Goal: Find contact information: Find contact information

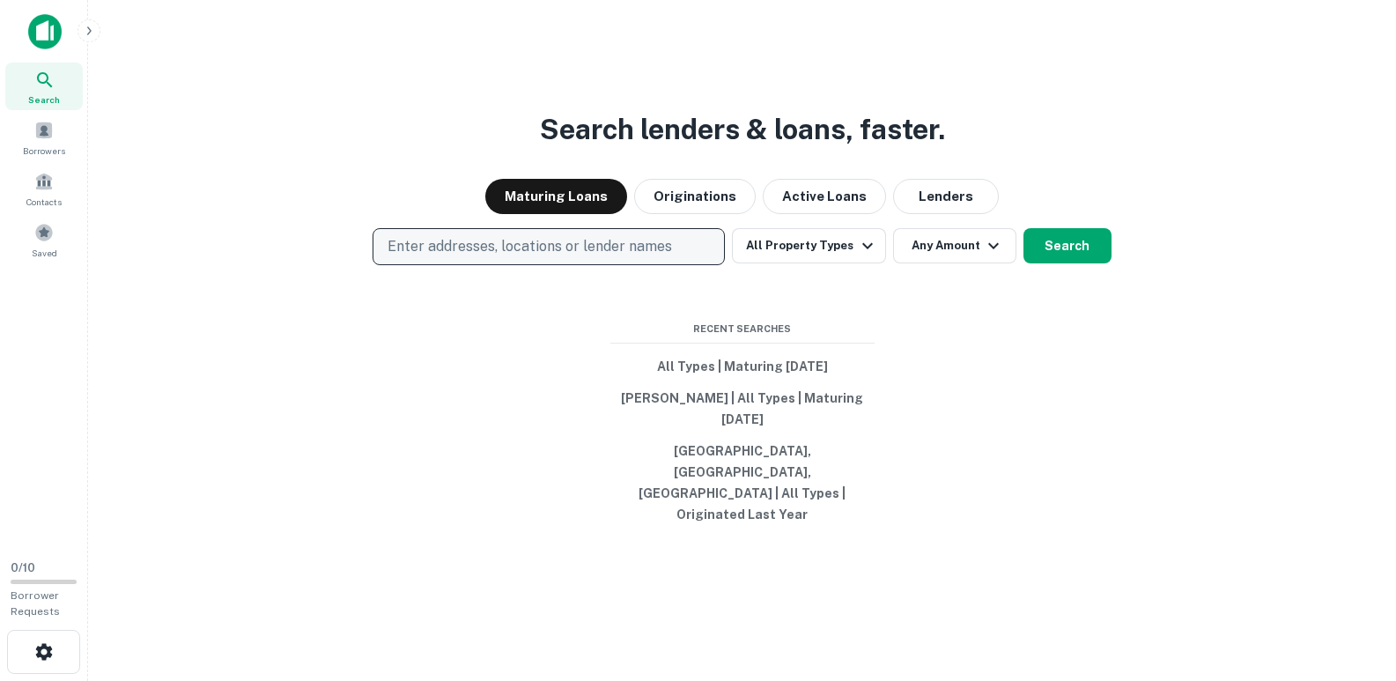
click at [464, 257] on p "Enter addresses, locations or lender names" at bounding box center [529, 246] width 284 height 21
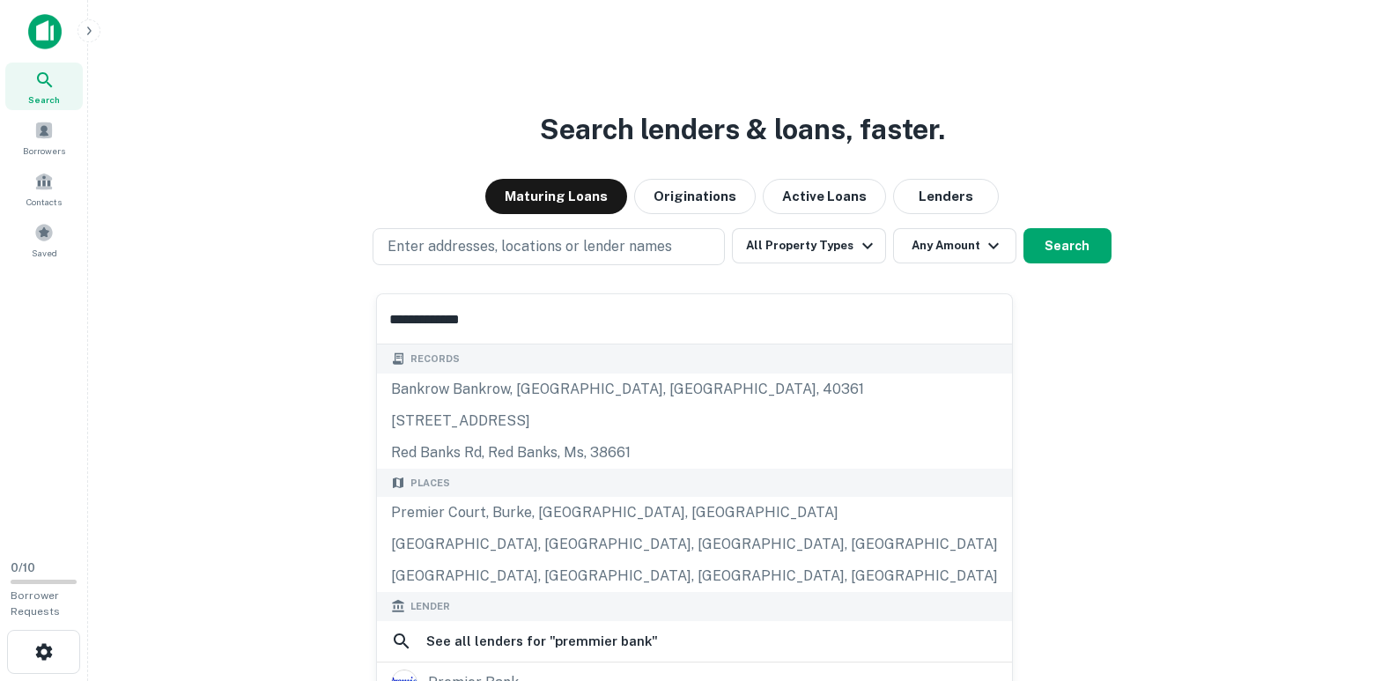
click at [426, 321] on input "**********" at bounding box center [694, 318] width 635 height 49
click at [520, 313] on input "**********" at bounding box center [694, 318] width 635 height 49
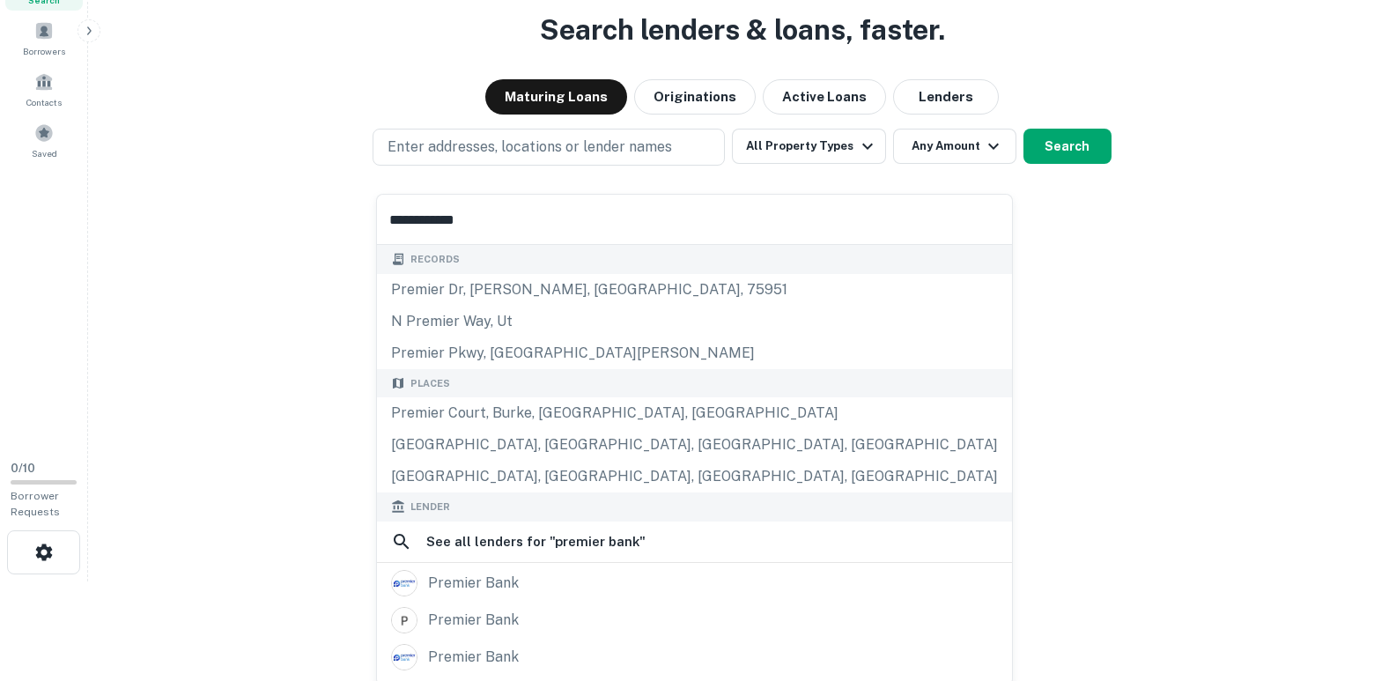
scroll to position [105, 0]
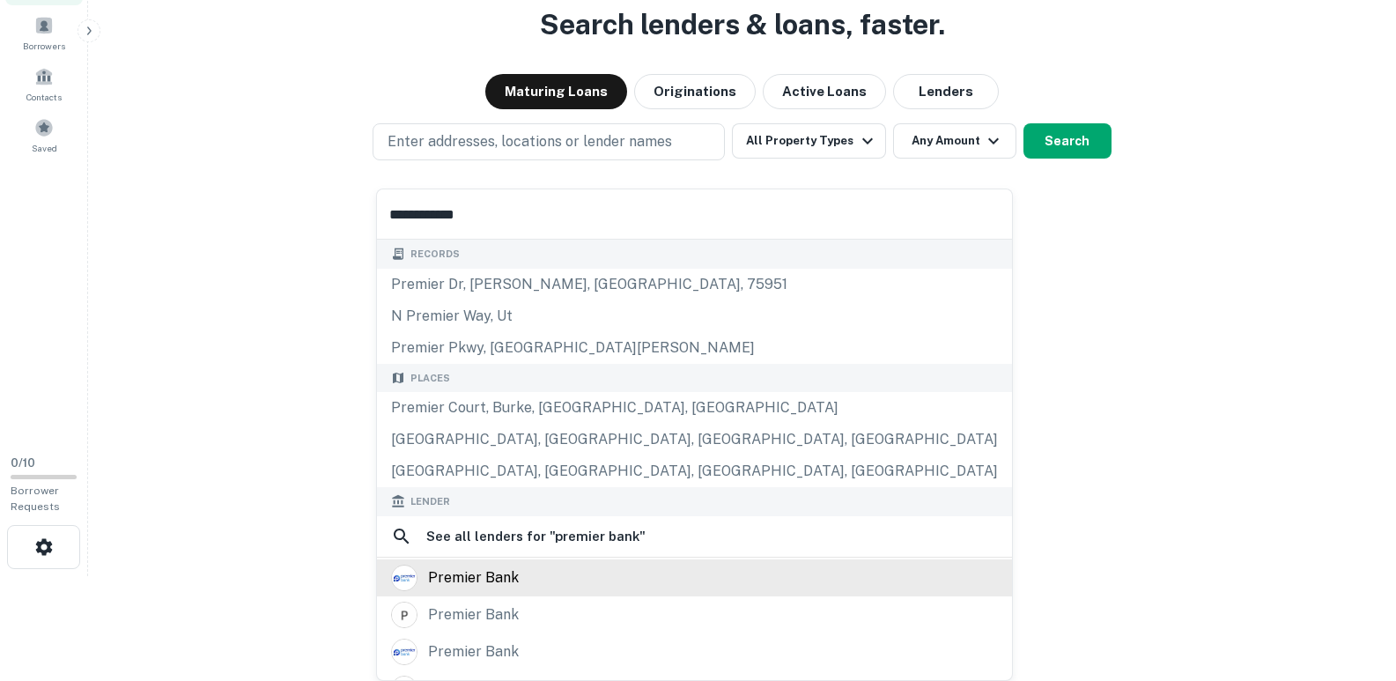
type input "**********"
click at [517, 571] on div "premier bank" at bounding box center [694, 577] width 607 height 26
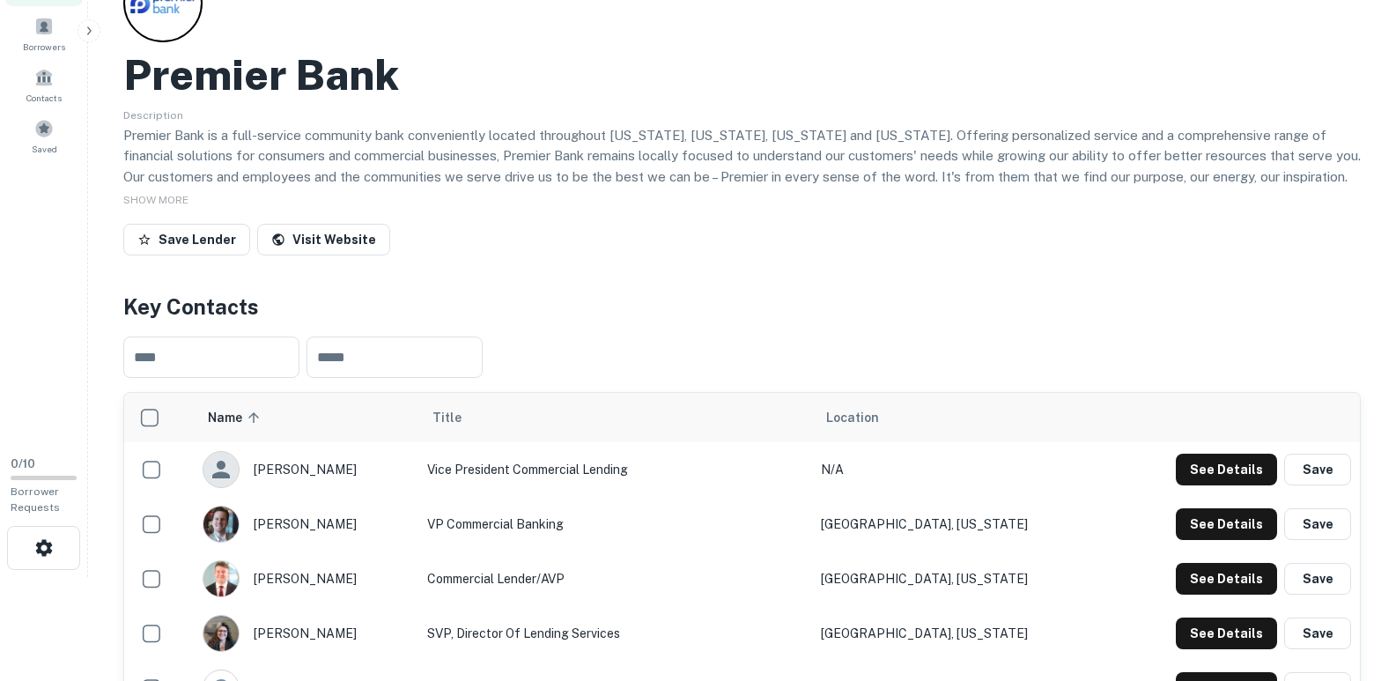
scroll to position [264, 0]
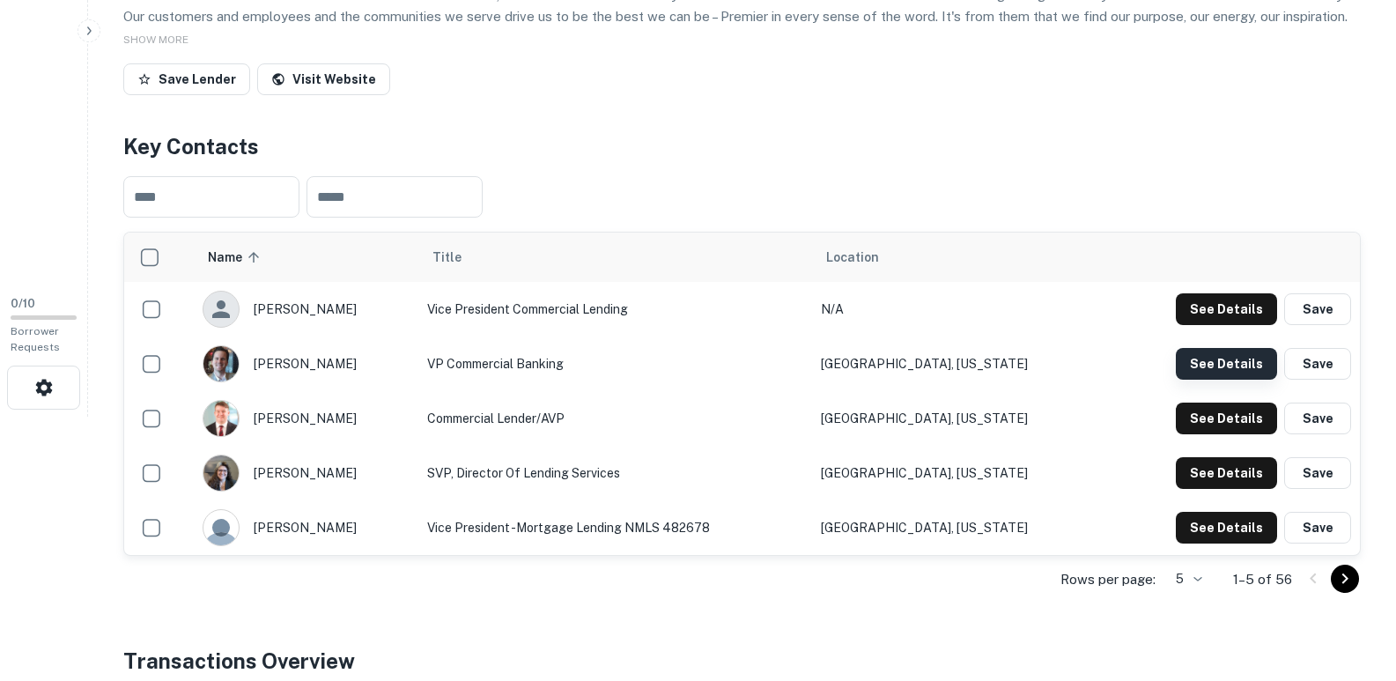
click at [1221, 365] on button "See Details" at bounding box center [1226, 364] width 101 height 32
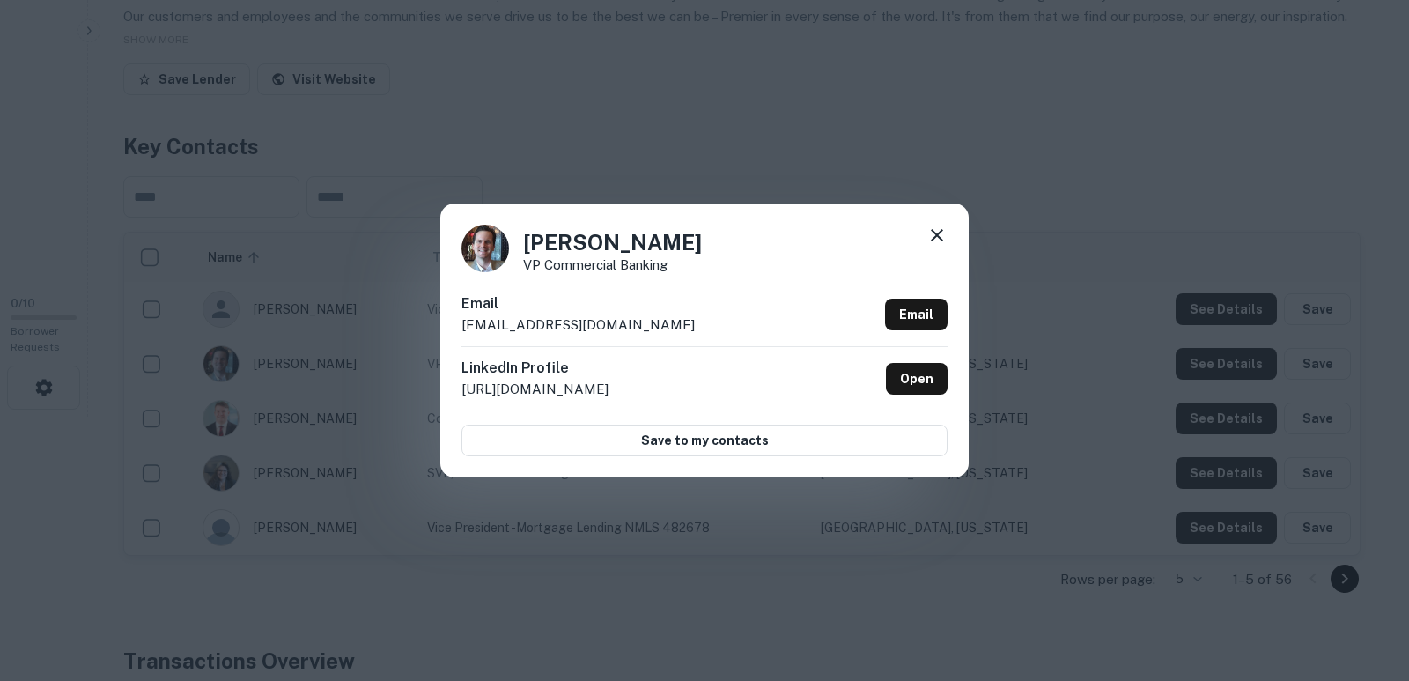
drag, startPoint x: 669, startPoint y: 324, endPoint x: 445, endPoint y: 341, distance: 225.2
click at [445, 341] on div "Brian Mariotti VP Commercial Banking Email bmariotti@yourpremierbank.com Email …" at bounding box center [704, 339] width 528 height 273
copy p "bmariotti@yourpremierbank.com"
drag, startPoint x: 934, startPoint y: 231, endPoint x: 899, endPoint y: 227, distance: 35.4
click at [933, 228] on icon at bounding box center [936, 235] width 21 height 21
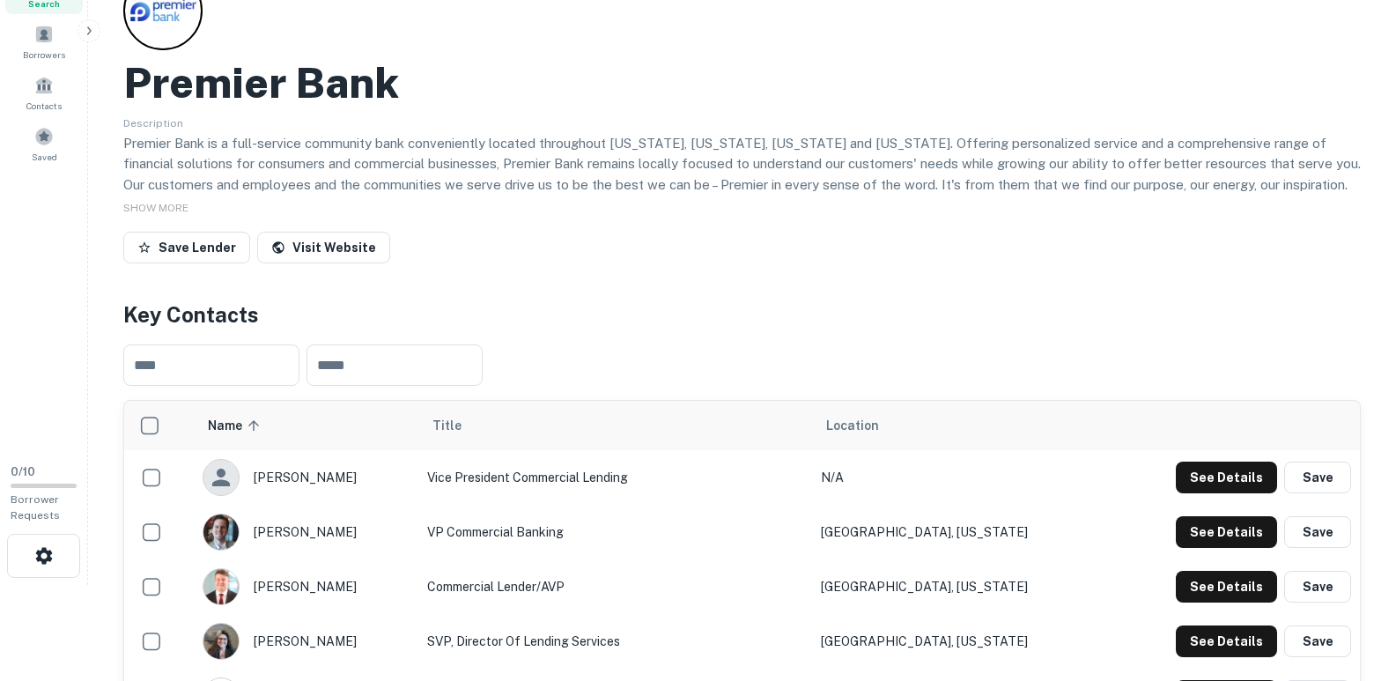
scroll to position [0, 0]
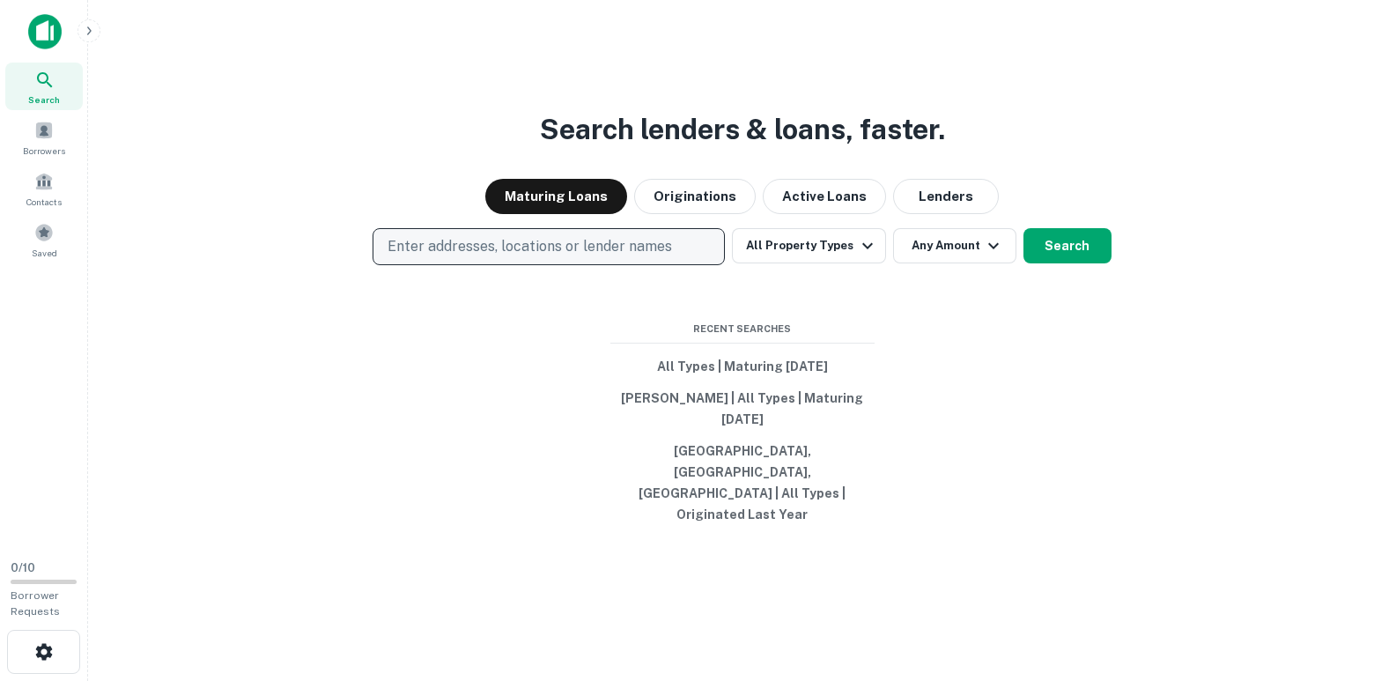
click at [534, 257] on p "Enter addresses, locations or lender names" at bounding box center [529, 246] width 284 height 21
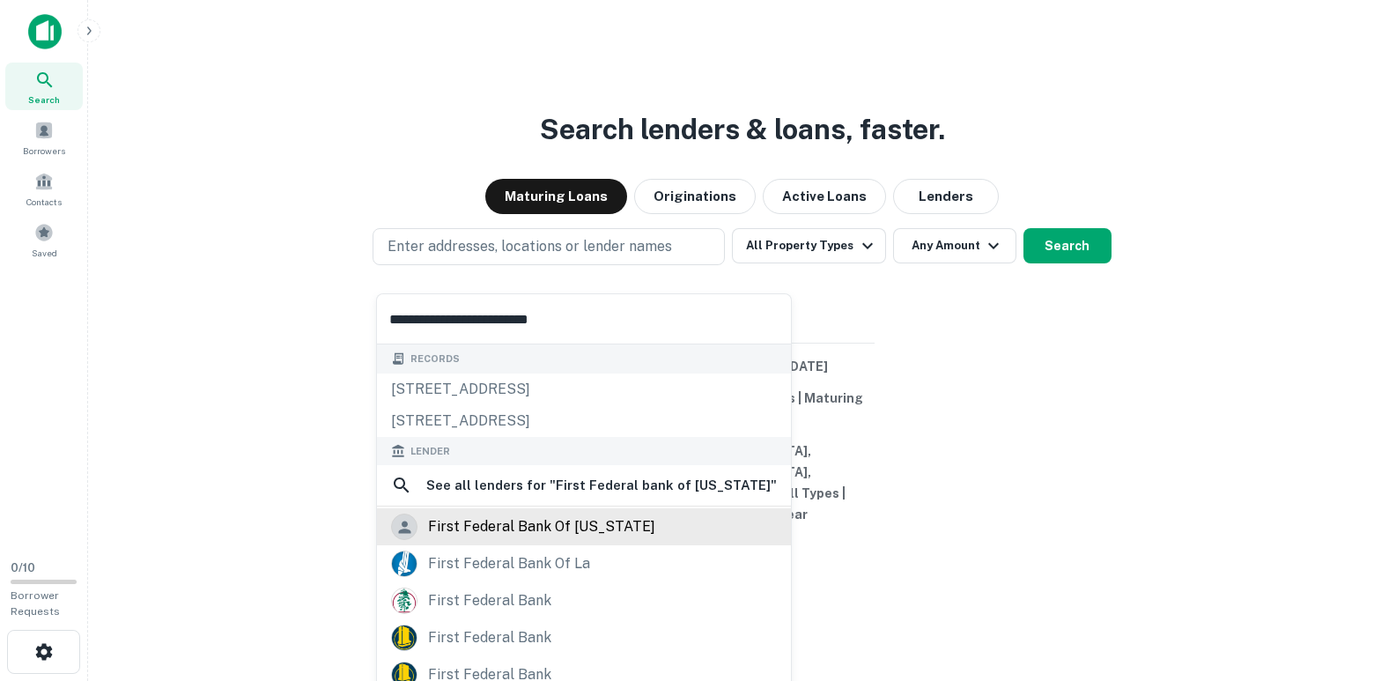
type input "**********"
click at [564, 526] on div "first federal bank of ohio" at bounding box center [541, 526] width 227 height 26
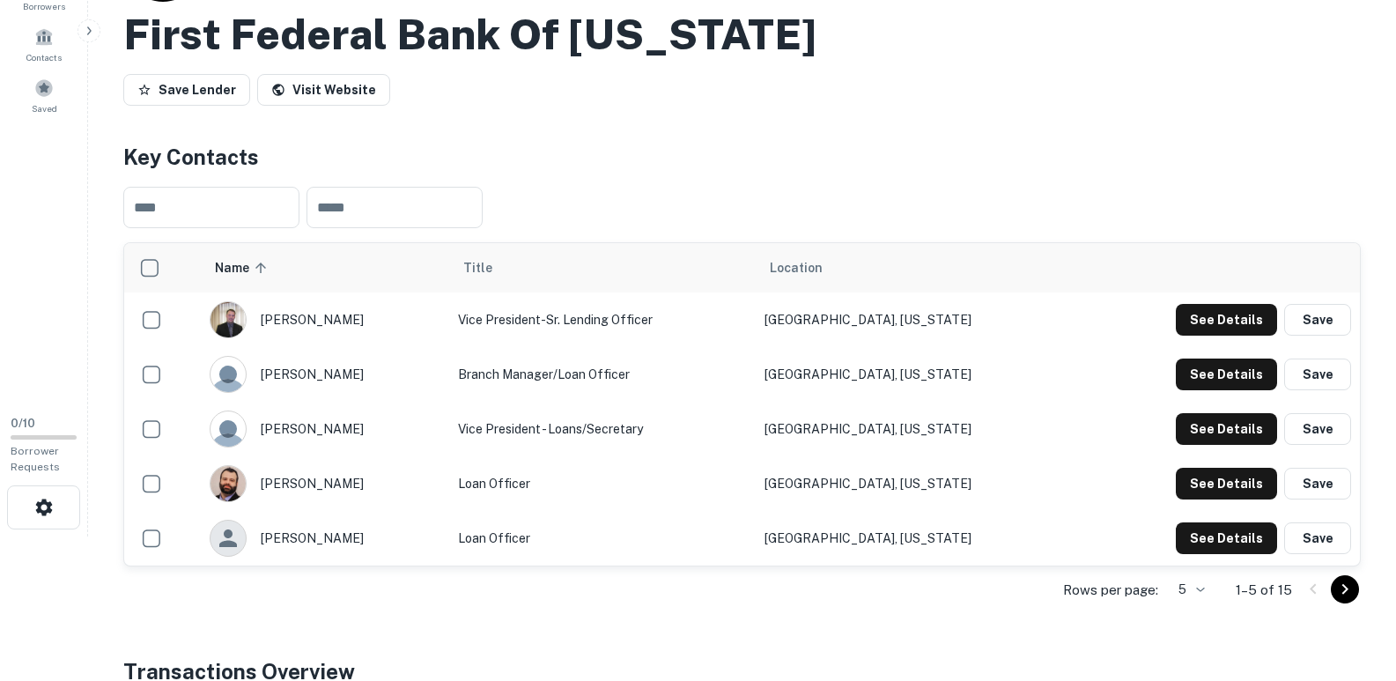
scroll to position [176, 0]
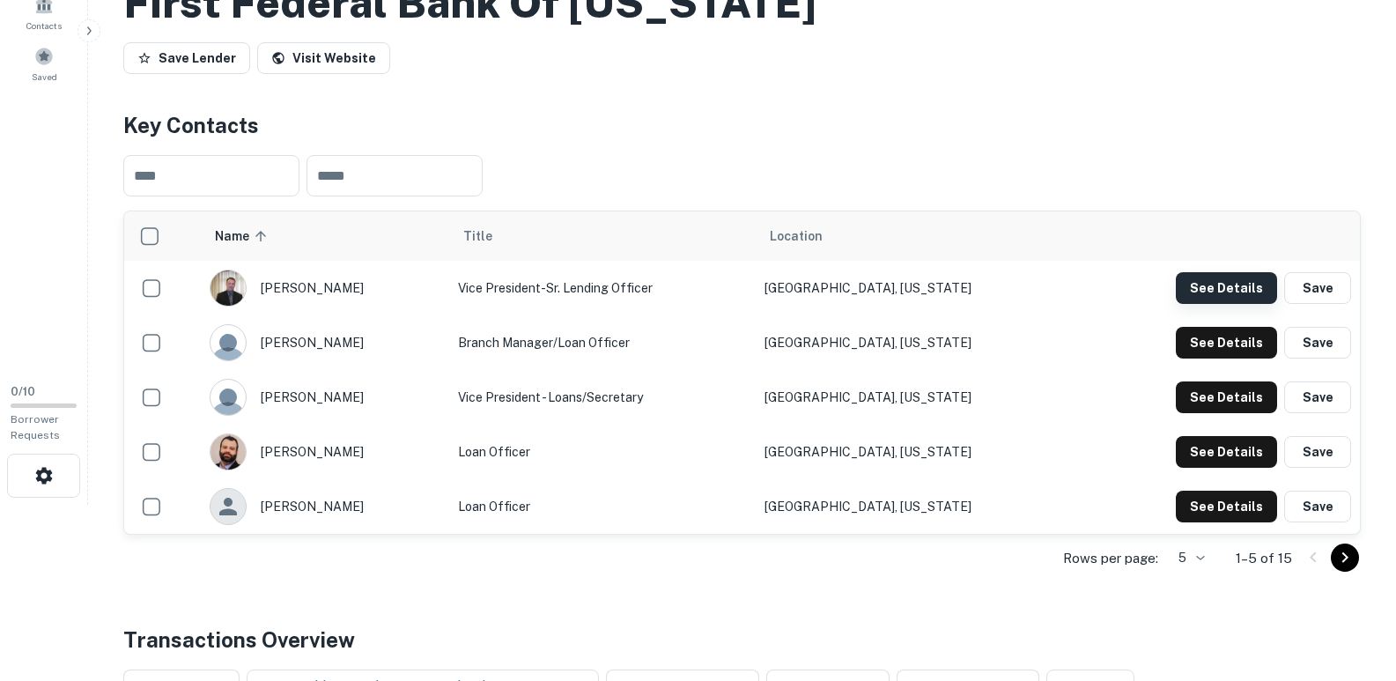
click at [1209, 290] on button "See Details" at bounding box center [1226, 288] width 101 height 32
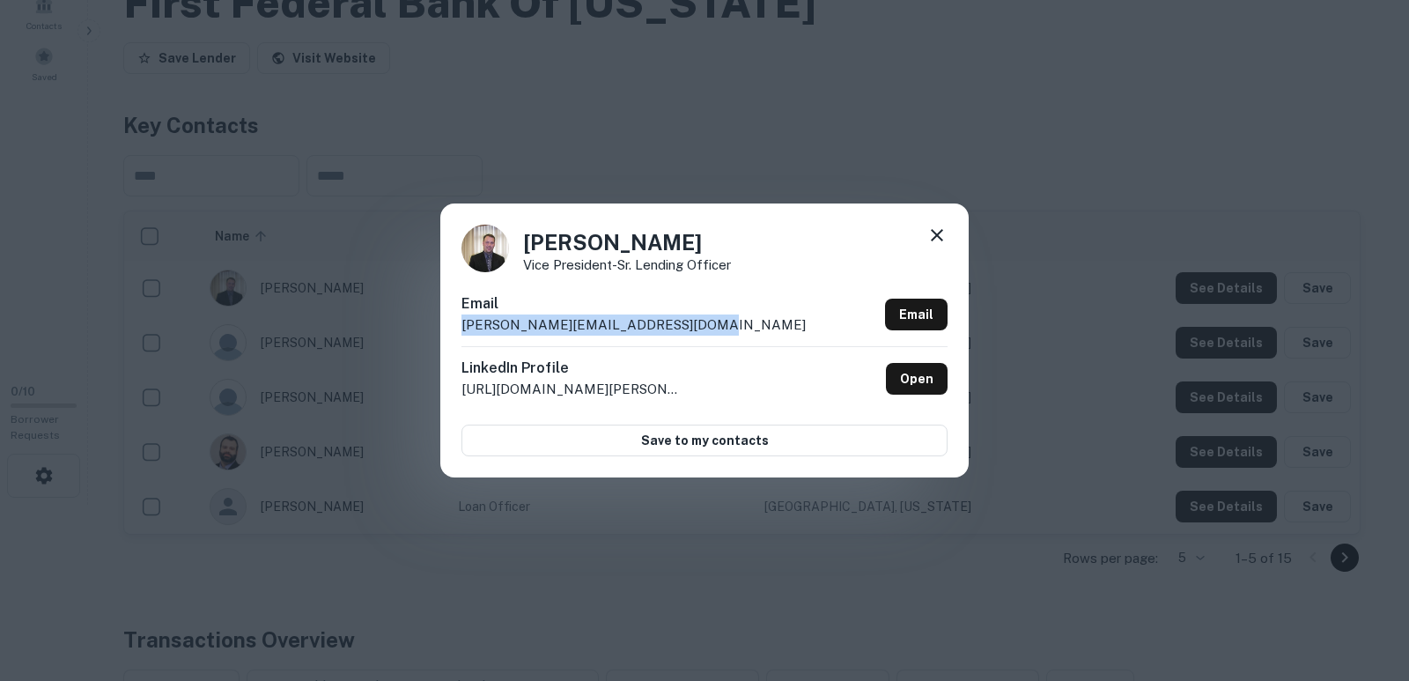
drag, startPoint x: 687, startPoint y: 322, endPoint x: 411, endPoint y: 340, distance: 276.2
click at [411, 340] on div "Steve Keen Vice President-Sr. Lending Officer Email skeen@firstfederalbankofohi…" at bounding box center [704, 340] width 1409 height 681
copy p "skeen@firstfederalbankofohio.bank"
click at [951, 230] on div "Steve Keen Vice President-Sr. Lending Officer Email skeen@firstfederalbankofohi…" at bounding box center [704, 339] width 528 height 273
click at [930, 231] on icon at bounding box center [936, 235] width 21 height 21
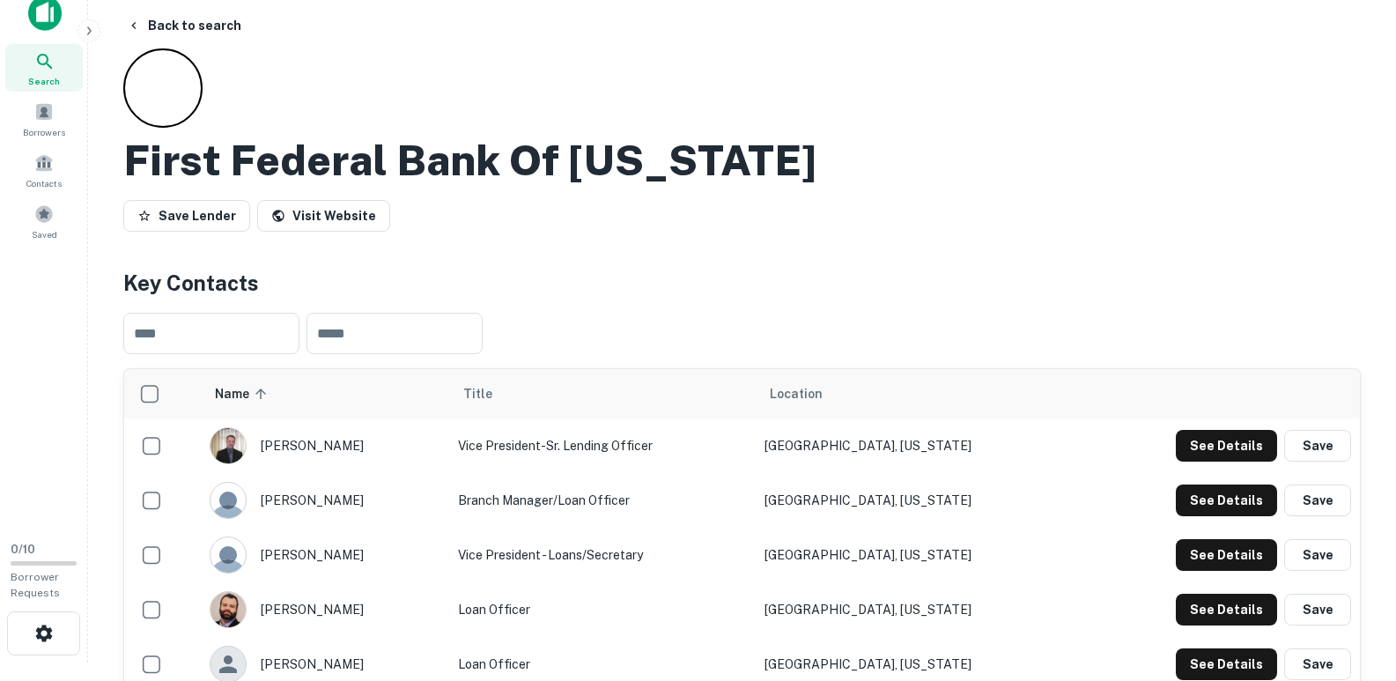
scroll to position [0, 0]
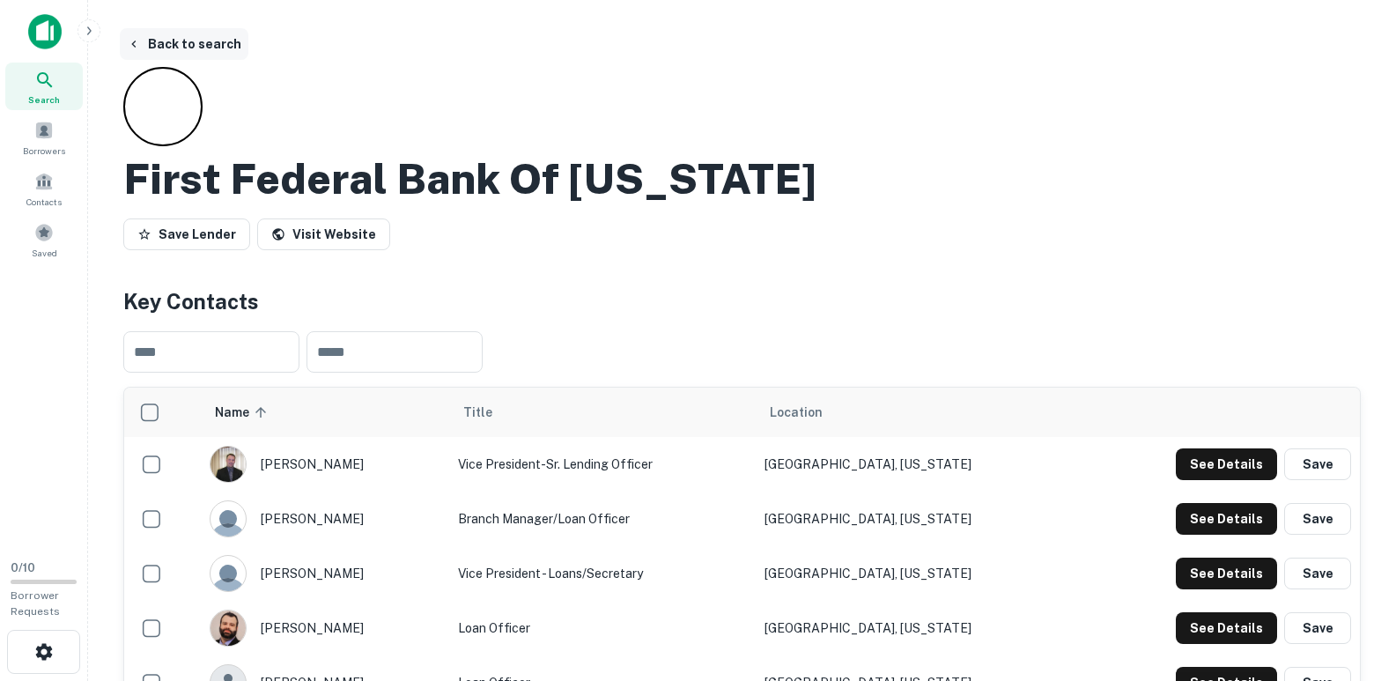
click at [151, 37] on button "Back to search" at bounding box center [184, 44] width 129 height 32
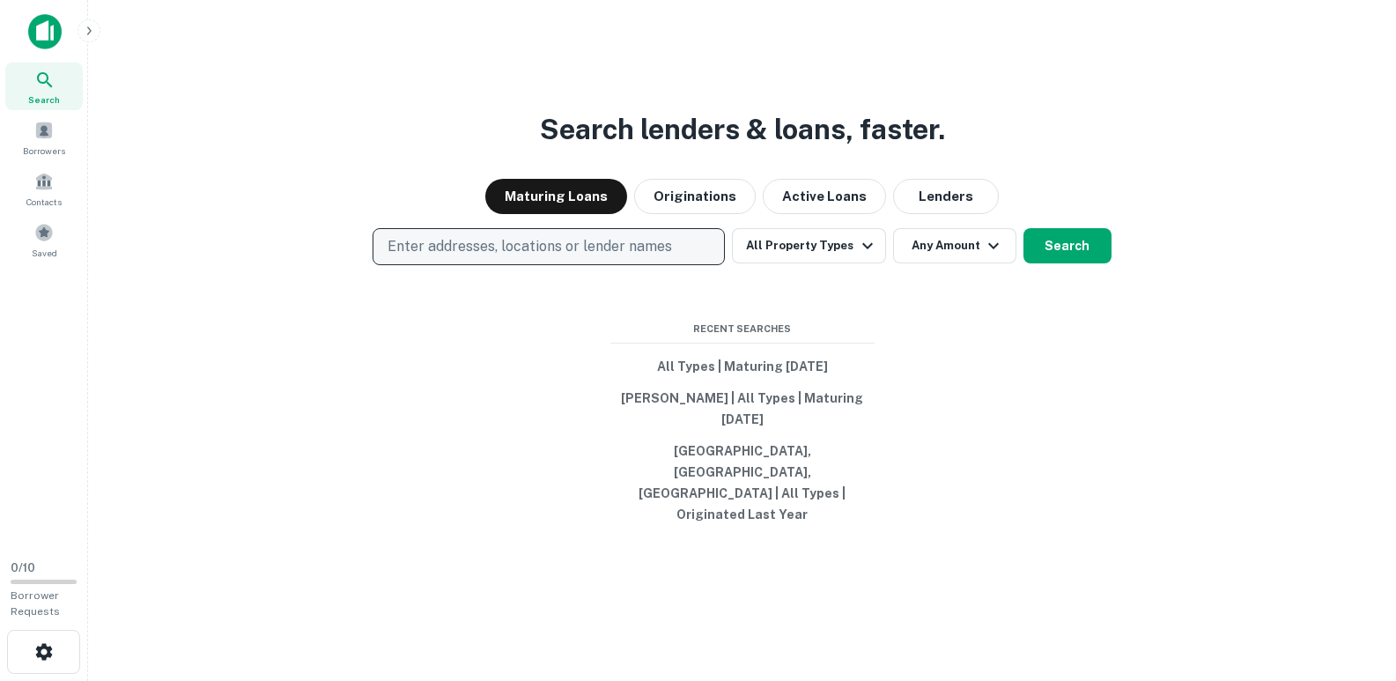
click at [461, 257] on p "Enter addresses, locations or lender names" at bounding box center [529, 246] width 284 height 21
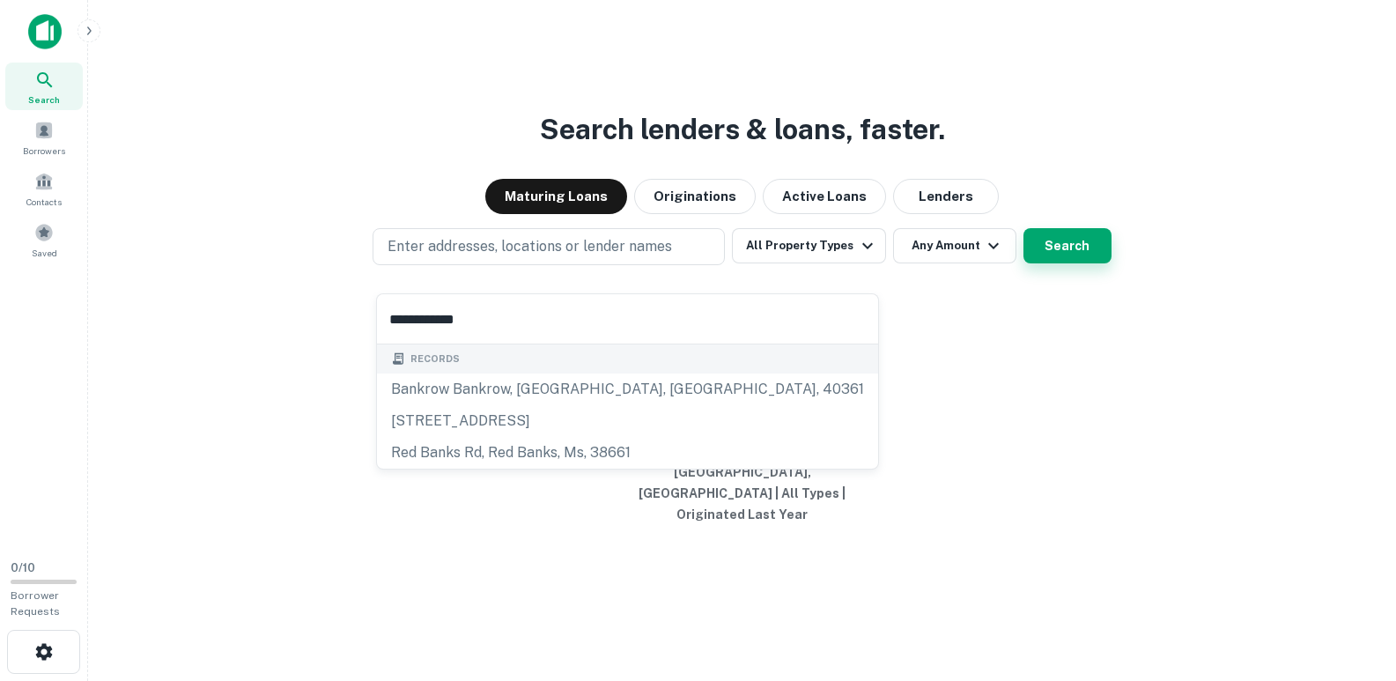
type input "**********"
click at [1073, 258] on button "Search" at bounding box center [1067, 245] width 88 height 35
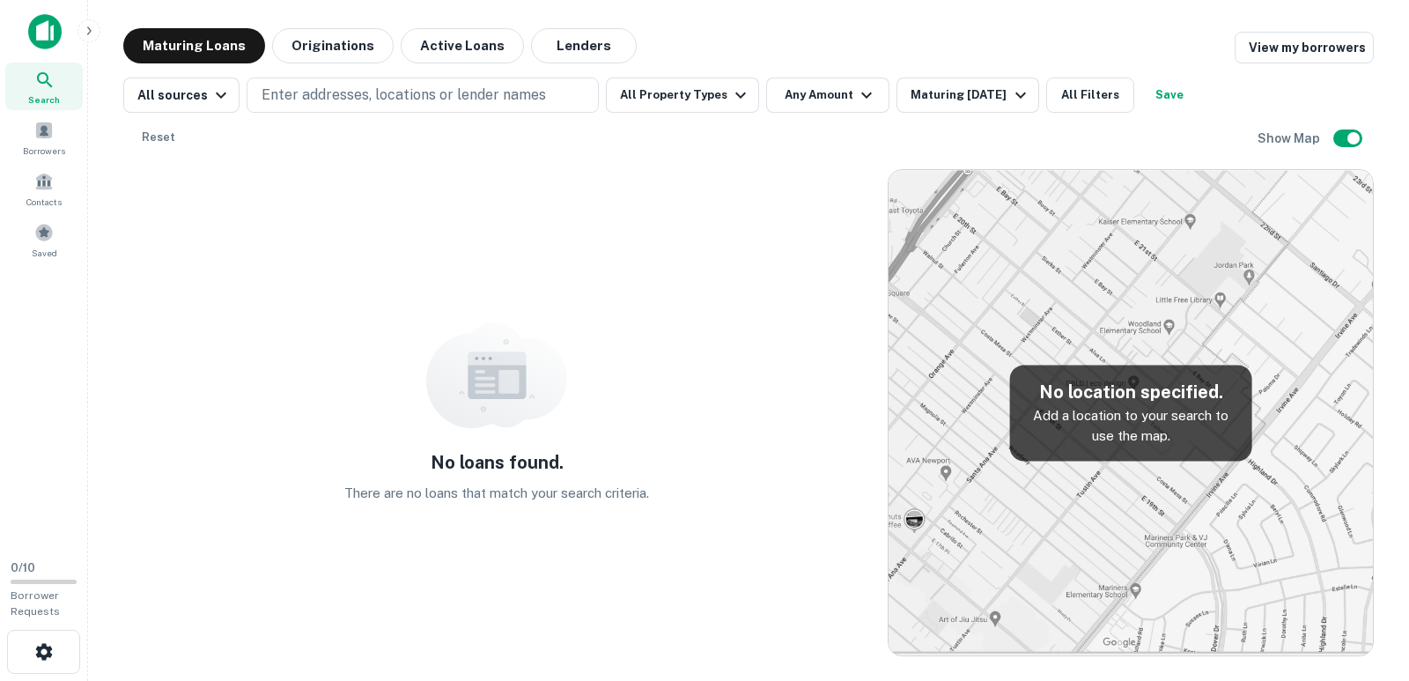
click at [45, 85] on icon at bounding box center [44, 80] width 21 height 21
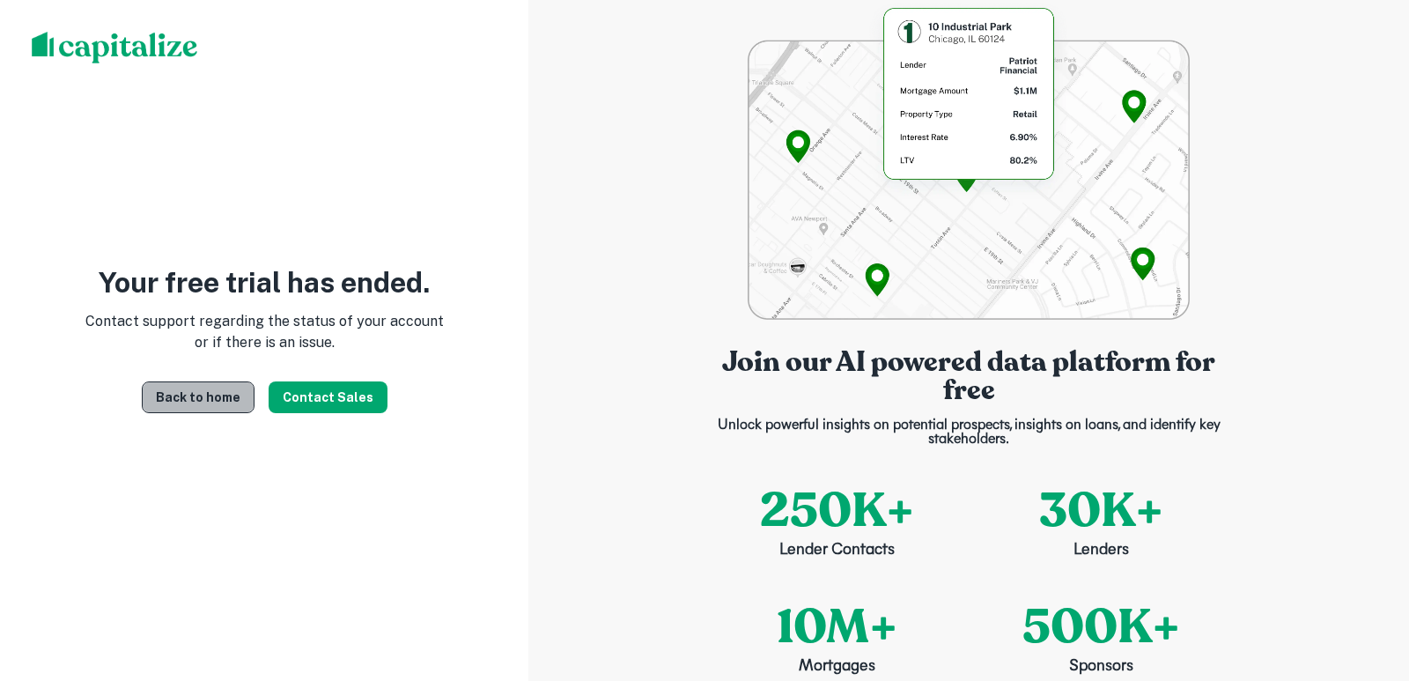
click at [235, 397] on link "Back to home" at bounding box center [198, 397] width 113 height 32
click at [236, 388] on link "Back to home" at bounding box center [198, 397] width 113 height 32
